Goal: Task Accomplishment & Management: Manage account settings

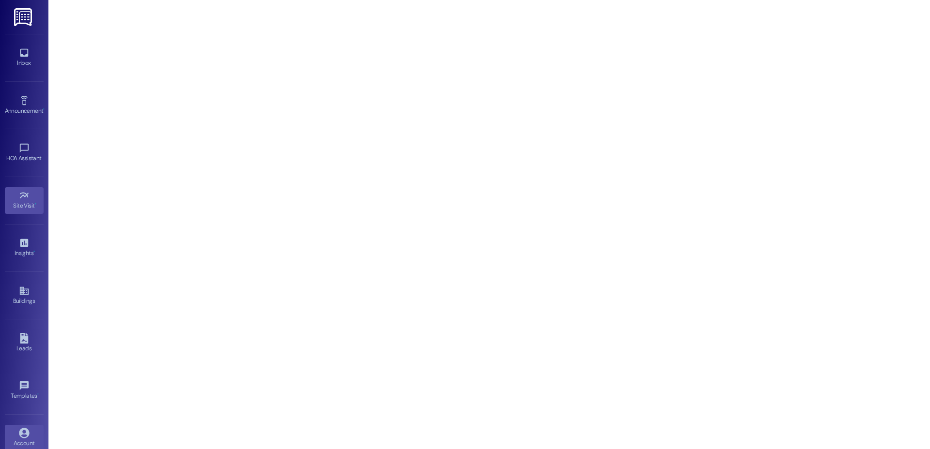
click at [22, 430] on icon at bounding box center [24, 434] width 10 height 10
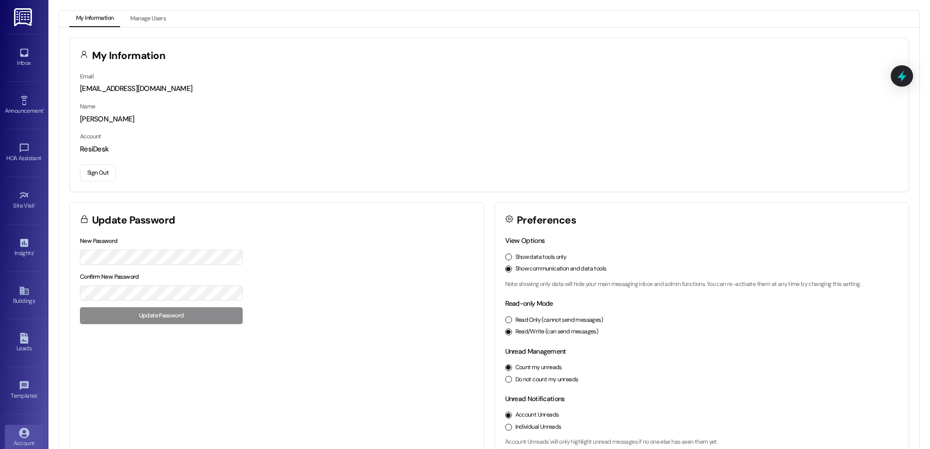
click at [106, 165] on button "Sign Out" at bounding box center [98, 173] width 36 height 17
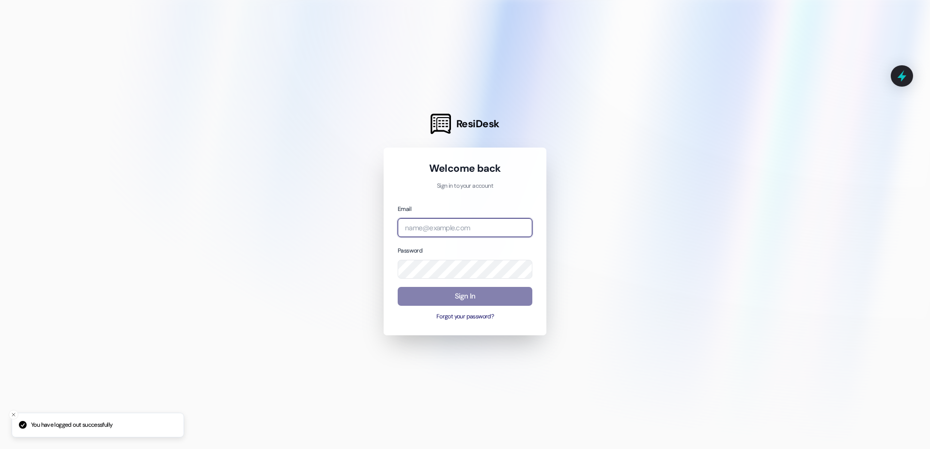
click at [479, 234] on input "email" at bounding box center [465, 227] width 135 height 19
type input "a"
type input "l"
click at [0, 449] on com-1password-button at bounding box center [0, 449] width 0 height 0
type input "[EMAIL_ADDRESS][PERSON_NAME][PERSON_NAME][DOMAIN_NAME]"
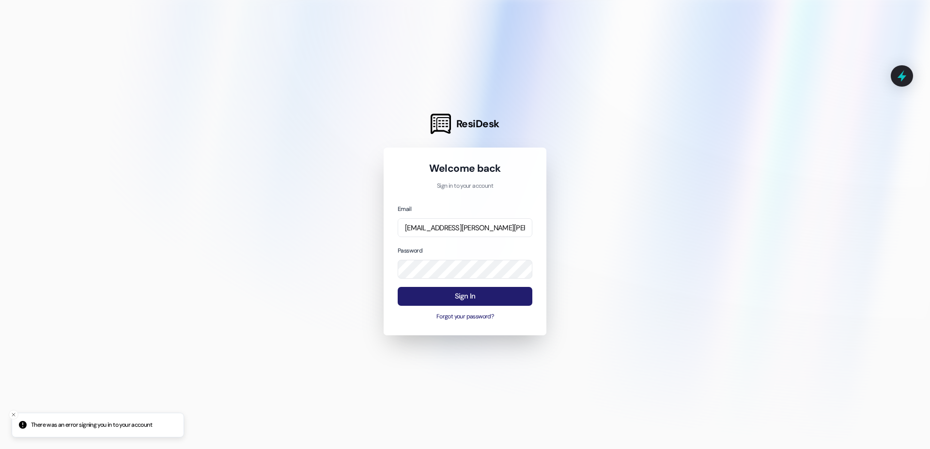
click at [456, 292] on button "Sign In" at bounding box center [465, 296] width 135 height 19
